Goal: Task Accomplishment & Management: Use online tool/utility

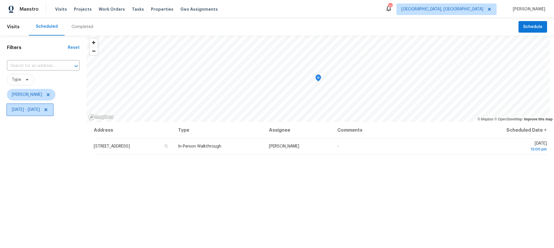
click at [48, 110] on icon at bounding box center [46, 109] width 5 height 5
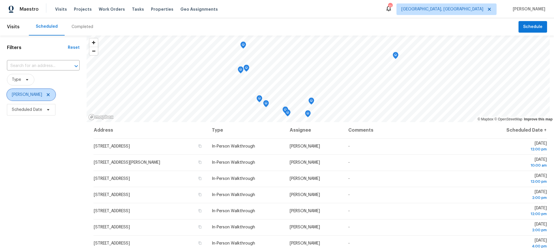
click at [47, 94] on icon at bounding box center [48, 94] width 3 height 3
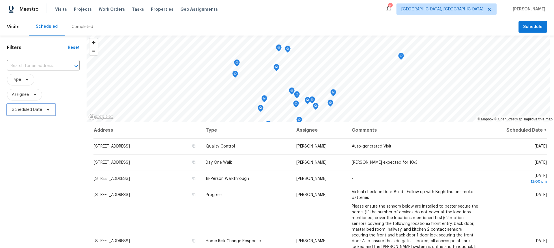
click at [32, 111] on span "Scheduled Date" at bounding box center [27, 110] width 30 height 6
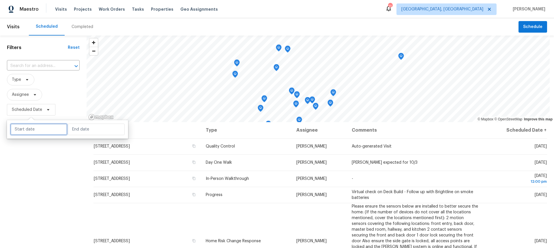
click at [33, 129] on input "text" at bounding box center [38, 129] width 57 height 12
select select "9"
select select "2025"
select select "10"
select select "2025"
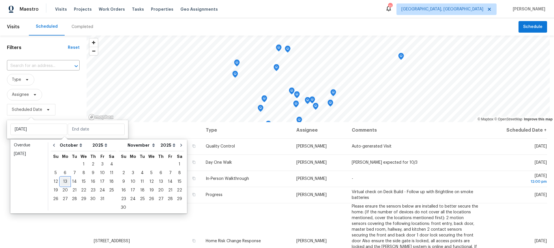
click at [64, 183] on div "13" at bounding box center [65, 181] width 10 height 8
type input "Mon, Oct 13"
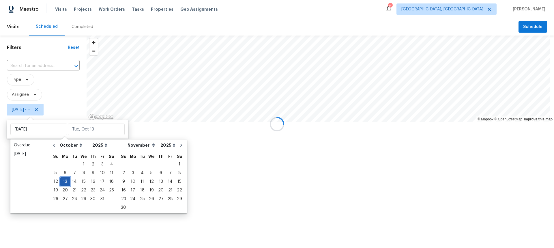
click at [64, 183] on div "13" at bounding box center [65, 181] width 10 height 8
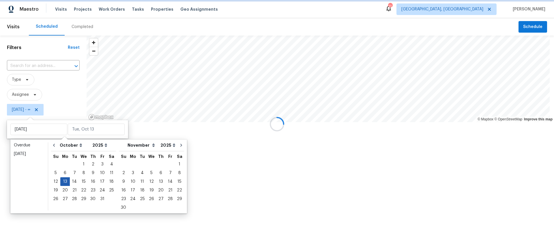
type input "Mon, Oct 13"
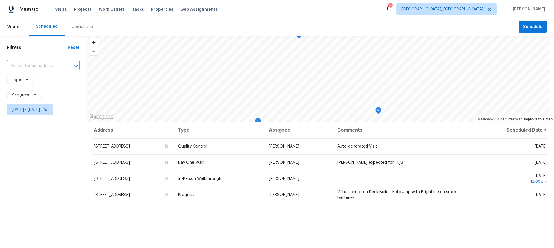
click at [53, 200] on div "Filters Reset ​ Type Assignee Mon, Oct 13 - Mon, Oct 13" at bounding box center [43, 177] width 87 height 285
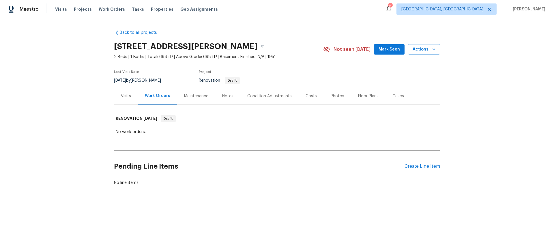
click at [313, 76] on section "4260 Viola Ave, Grove City, OH 43123 2 Beds | 1 Baths | Total: 698 ft² | Above …" at bounding box center [277, 63] width 326 height 48
click at [416, 50] on span "Actions" at bounding box center [423, 49] width 23 height 7
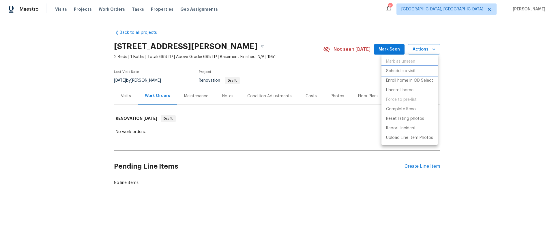
click at [407, 70] on p "Schedule a visit" at bounding box center [401, 71] width 30 height 6
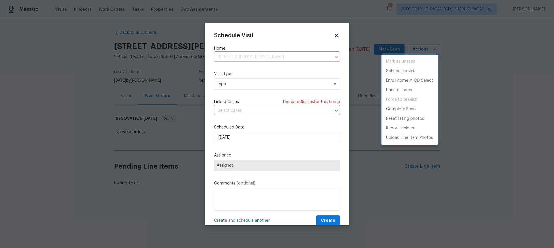
click at [241, 88] on div at bounding box center [277, 124] width 554 height 248
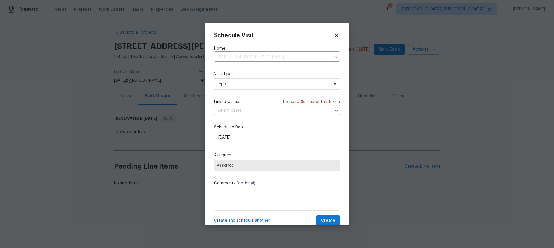
click at [241, 86] on span "Type" at bounding box center [273, 84] width 112 height 6
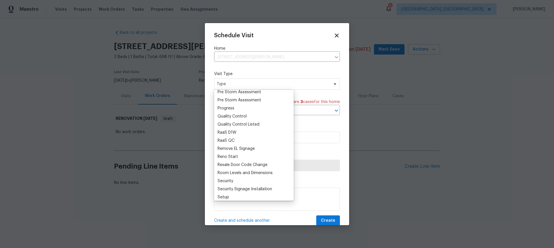
click at [230, 156] on div "Reno Start" at bounding box center [227, 157] width 20 height 6
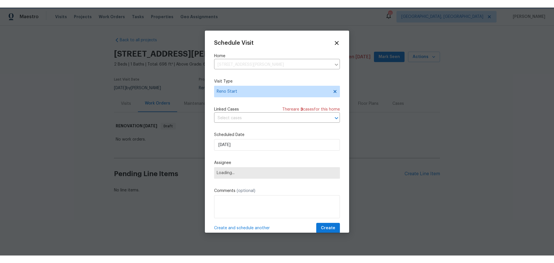
scroll to position [375, 0]
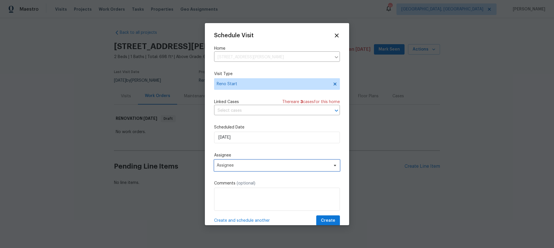
click at [250, 161] on span "Assignee" at bounding box center [277, 165] width 126 height 12
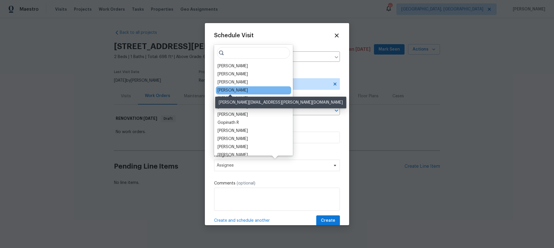
click at [235, 89] on div "Michael Foley" at bounding box center [232, 90] width 30 height 6
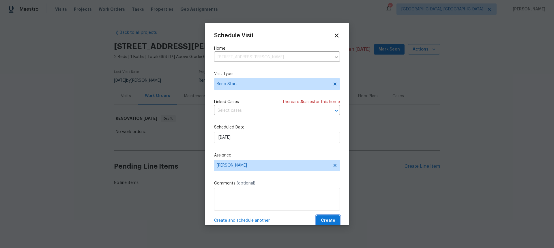
click at [323, 217] on span "Create" at bounding box center [328, 220] width 14 height 7
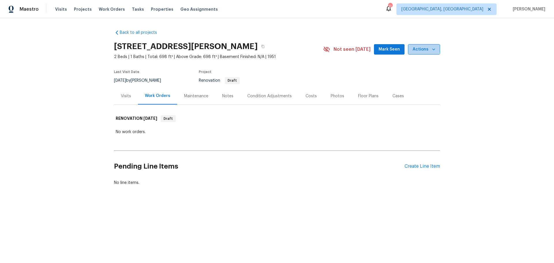
click at [419, 48] on span "Actions" at bounding box center [423, 49] width 23 height 7
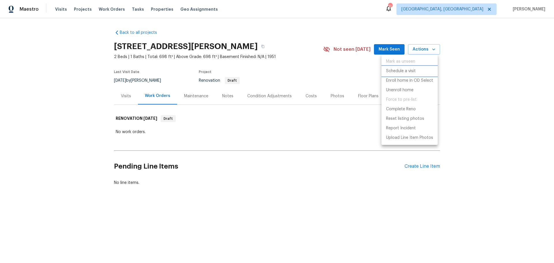
click at [404, 70] on p "Schedule a visit" at bounding box center [401, 71] width 30 height 6
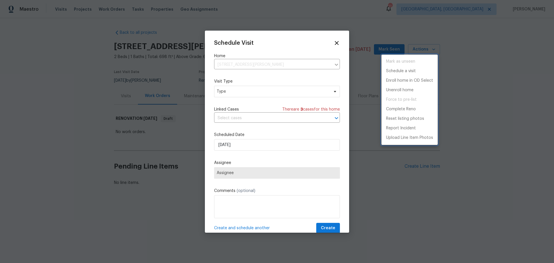
click at [269, 93] on div at bounding box center [277, 131] width 554 height 263
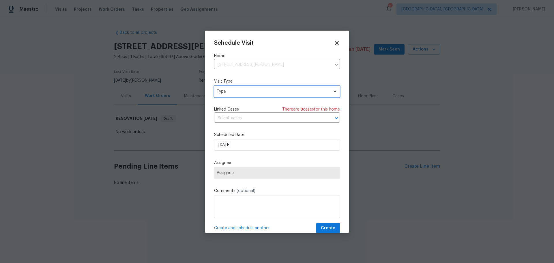
click at [266, 93] on span "Type" at bounding box center [273, 92] width 112 height 6
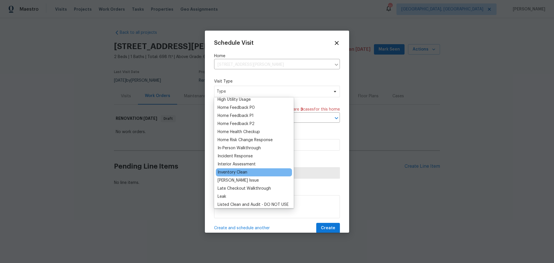
scroll to position [173, 0]
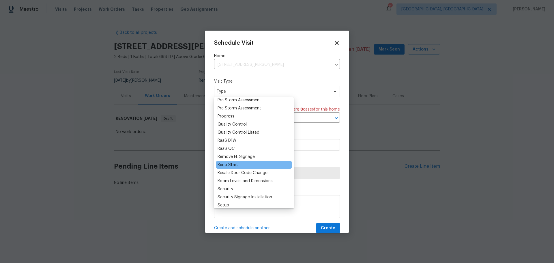
click at [229, 164] on div "Reno Start" at bounding box center [227, 165] width 20 height 6
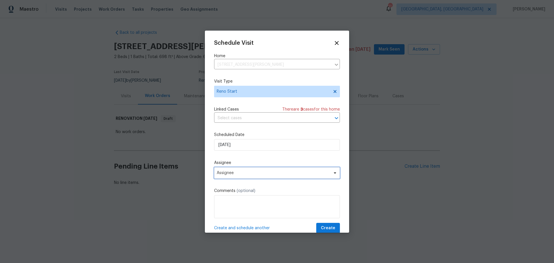
click at [282, 177] on span "Assignee" at bounding box center [277, 173] width 126 height 12
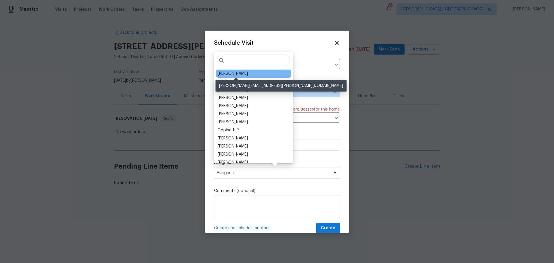
click at [239, 72] on div "[PERSON_NAME]" at bounding box center [232, 74] width 30 height 6
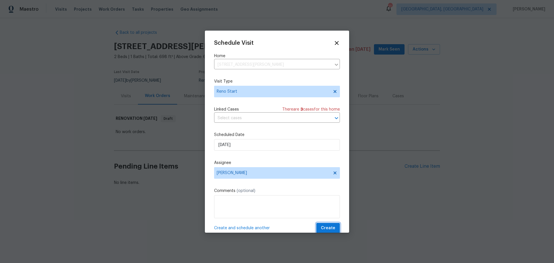
click at [328, 226] on span "Create" at bounding box center [328, 227] width 14 height 7
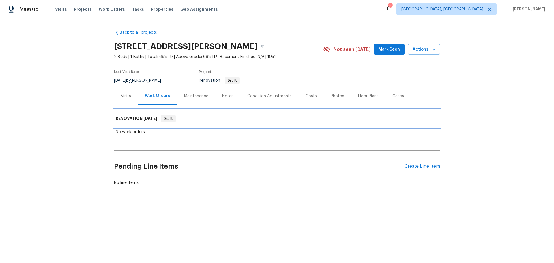
drag, startPoint x: 369, startPoint y: 127, endPoint x: 373, endPoint y: 102, distance: 25.6
click at [374, 103] on div "Back to all projects [STREET_ADDRESS][PERSON_NAME] 2 Beds | 1 Baths | Total: 69…" at bounding box center [277, 107] width 326 height 165
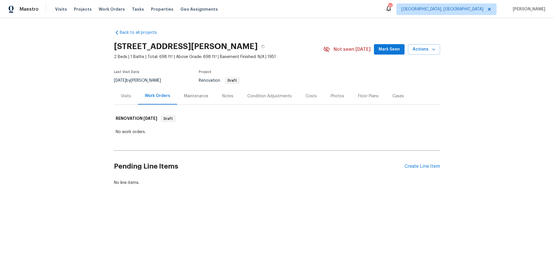
click at [474, 78] on div "Back to all projects [STREET_ADDRESS][PERSON_NAME] 2 Beds | 1 Baths | Total: 69…" at bounding box center [277, 121] width 554 height 206
click at [381, 129] on div "No work orders." at bounding box center [277, 132] width 326 height 9
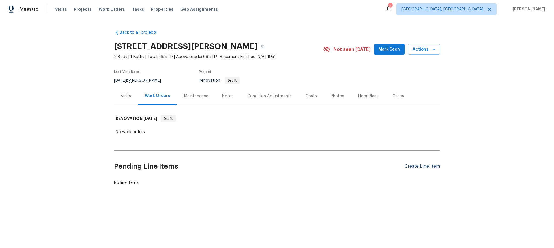
click at [418, 166] on div "Create Line Item" at bounding box center [421, 166] width 35 height 5
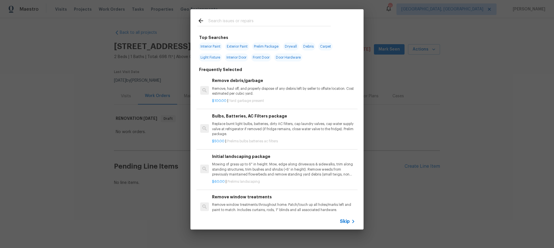
click at [296, 17] on input "text" at bounding box center [269, 21] width 122 height 9
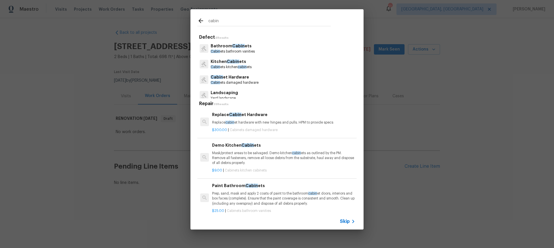
type input "cabin"
click at [229, 64] on p "Kitchen Cabin ets" at bounding box center [231, 62] width 41 height 6
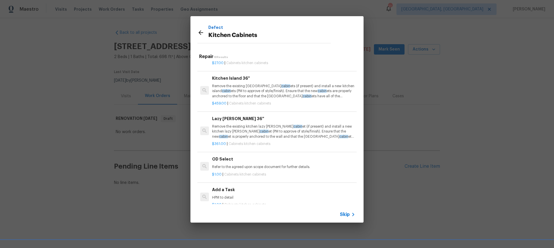
scroll to position [563, 0]
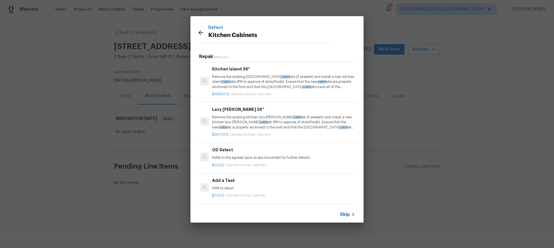
click at [245, 186] on p "HPM to detail" at bounding box center [283, 188] width 143 height 5
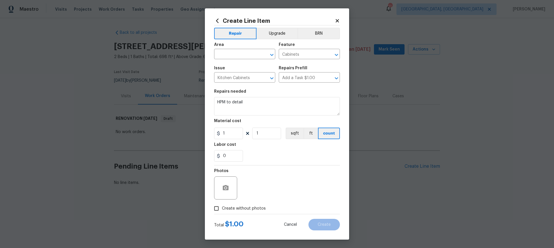
scroll to position [1, 0]
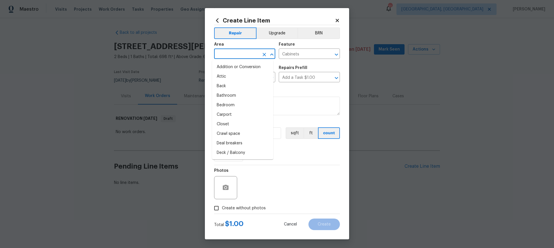
click at [248, 56] on input "text" at bounding box center [236, 54] width 45 height 9
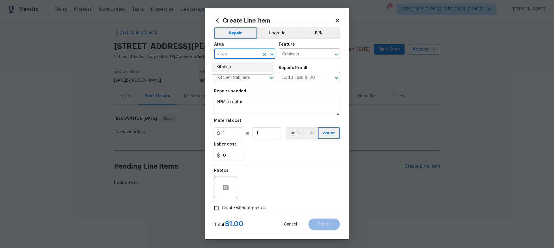
click at [231, 66] on li "Kitchen" at bounding box center [242, 67] width 61 height 10
type input "Kitchen"
drag, startPoint x: 219, startPoint y: 103, endPoint x: 112, endPoint y: 90, distance: 107.8
click at [115, 90] on div "Create Line Item Repair Upgrade BRN Area Kitchen ​ Feature Cabinets ​ Issue Kit…" at bounding box center [277, 124] width 554 height 248
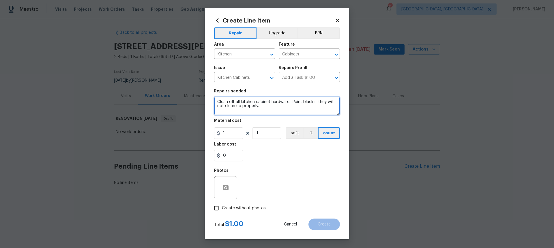
type textarea "Clean off all kitchen cabinet hardware. Paint black if they will not clean up p…"
drag, startPoint x: 271, startPoint y: 138, endPoint x: 211, endPoint y: 132, distance: 60.3
click at [198, 133] on div "Create Line Item Repair Upgrade BRN Area Kitchen ​ Feature Cabinets ​ Issue Kit…" at bounding box center [277, 124] width 554 height 248
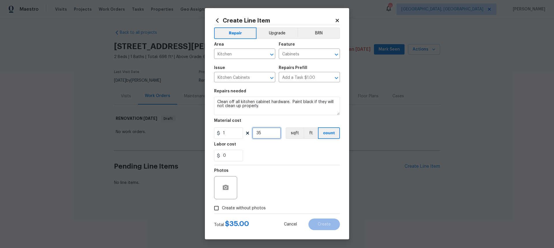
type input "35"
click at [323, 156] on div "0" at bounding box center [277, 156] width 126 height 12
click at [230, 208] on span "Create without photos" at bounding box center [244, 208] width 44 height 6
click at [222, 208] on input "Create without photos" at bounding box center [216, 207] width 11 height 11
checkbox input "true"
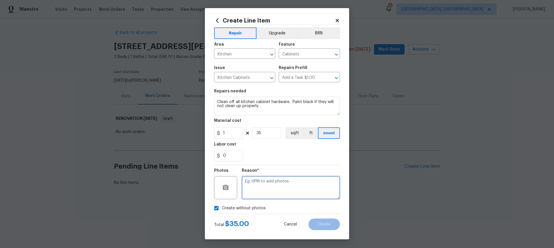
click at [264, 186] on textarea at bounding box center [291, 187] width 98 height 23
type textarea "HPM"
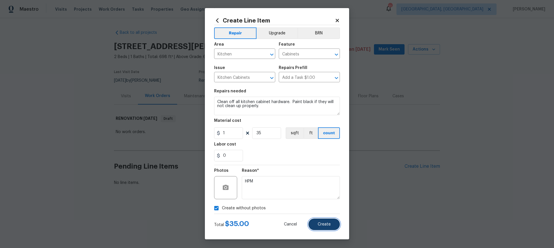
click at [325, 222] on span "Create" at bounding box center [324, 224] width 13 height 4
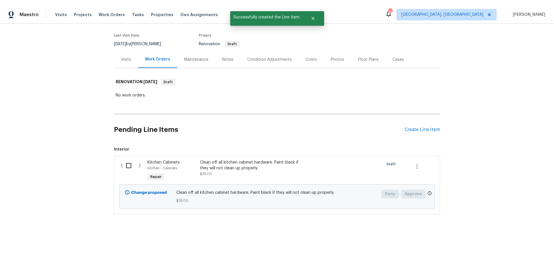
scroll to position [47, 0]
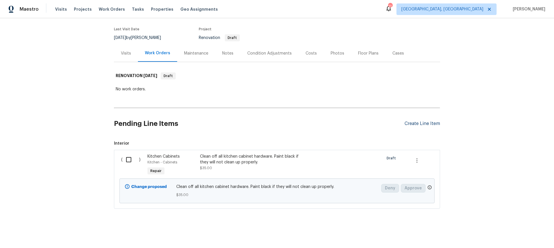
click at [420, 121] on div "Create Line Item" at bounding box center [421, 123] width 35 height 5
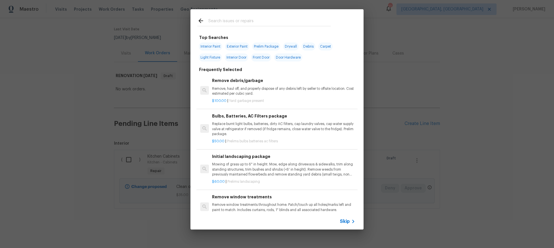
click at [490, 123] on div "Top Searches Interior Paint Exterior Paint Prelim Package Drywall Debris Carpet…" at bounding box center [277, 119] width 554 height 239
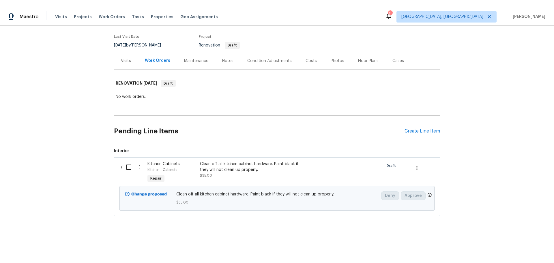
scroll to position [32, 0]
